Goal: Check status

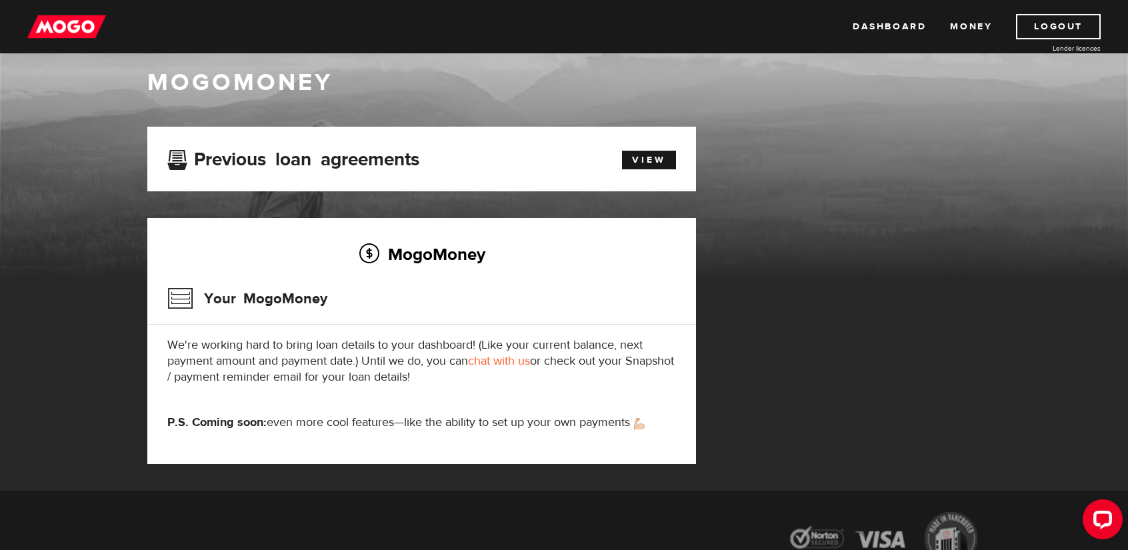
scroll to position [44, 0]
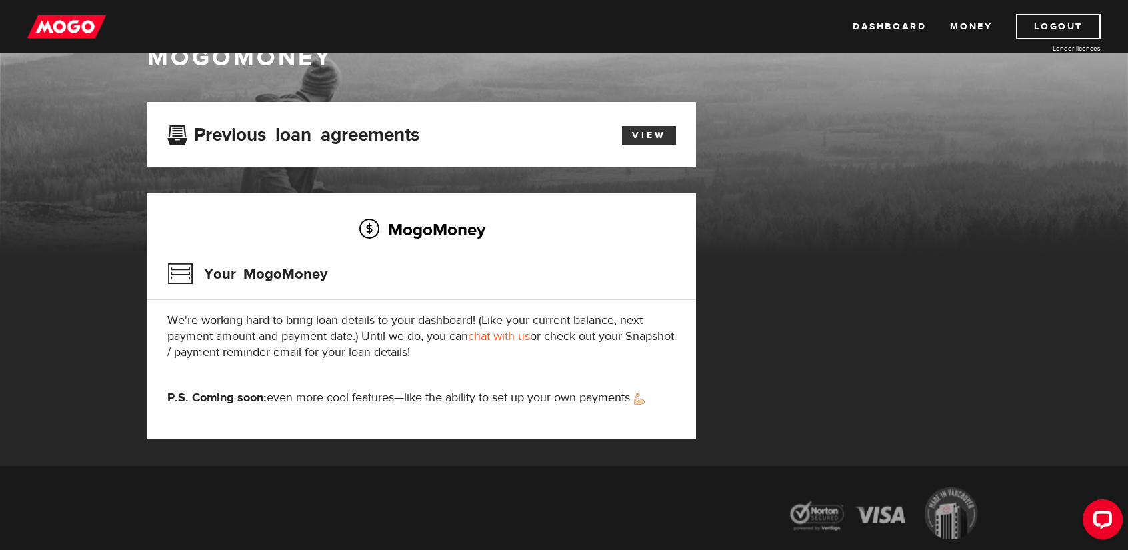
click at [664, 129] on link "View" at bounding box center [649, 135] width 54 height 19
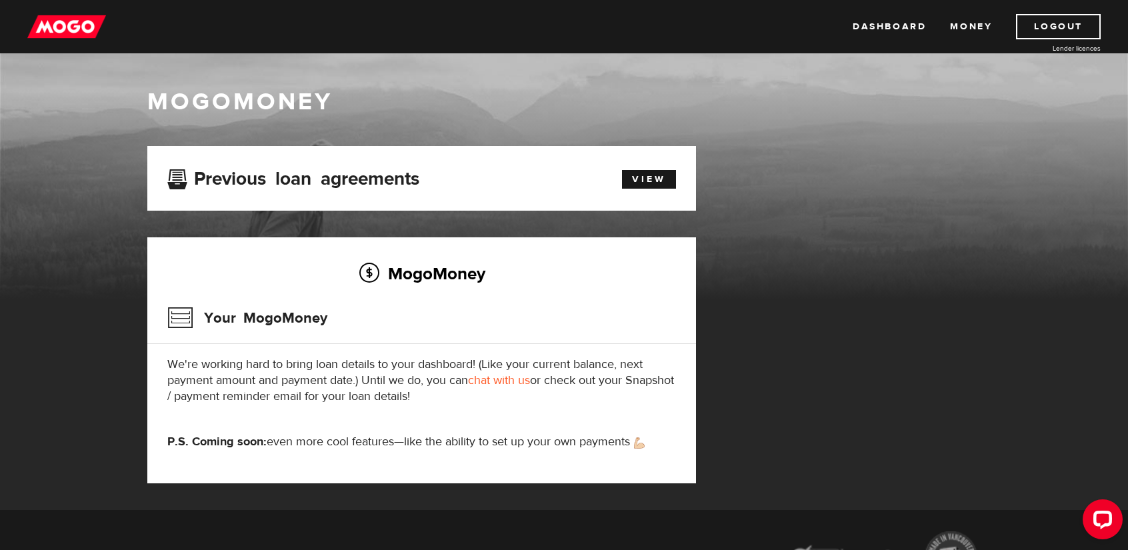
click at [655, 161] on div "Previous loan agreements View" at bounding box center [421, 178] width 549 height 65
click at [651, 175] on link "View" at bounding box center [649, 179] width 54 height 19
click at [1093, 511] on div "Open LiveChat chat widget" at bounding box center [1102, 518] width 23 height 23
